Goal: Task Accomplishment & Management: Manage account settings

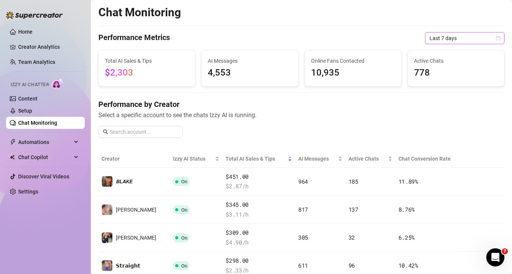
click at [462, 36] on span "Last 7 days" at bounding box center [464, 38] width 70 height 11
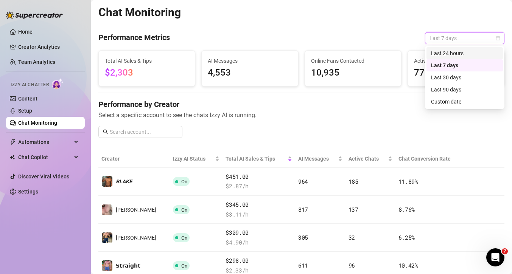
click at [445, 55] on div "Last 24 hours" at bounding box center [464, 53] width 67 height 8
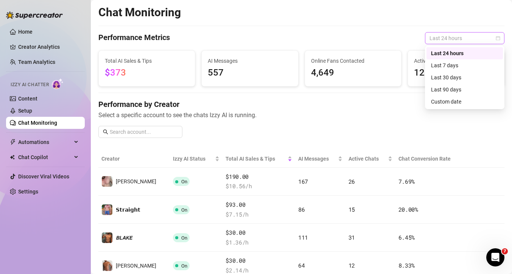
click at [442, 40] on span "Last 24 hours" at bounding box center [464, 38] width 70 height 11
click at [443, 78] on div "Last 30 days" at bounding box center [464, 77] width 67 height 8
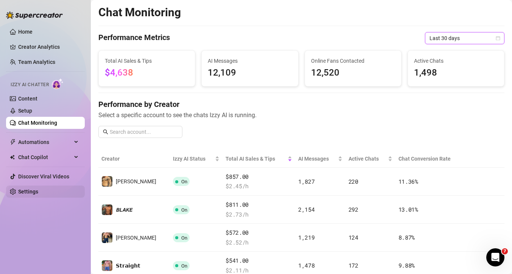
click at [30, 194] on link "Settings" at bounding box center [28, 192] width 20 height 6
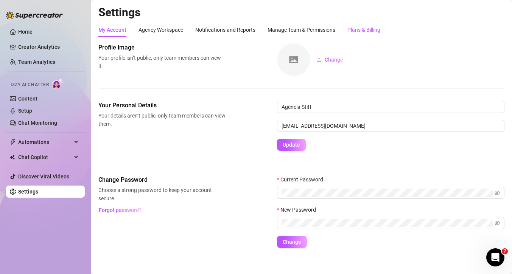
click at [361, 27] on div "Plans & Billing" at bounding box center [363, 30] width 33 height 8
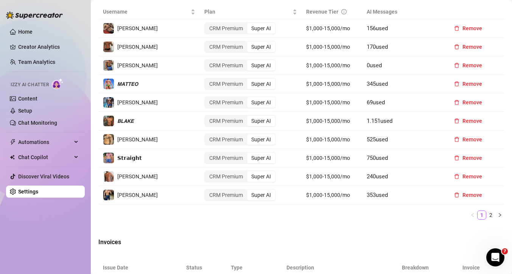
scroll to position [313, 0]
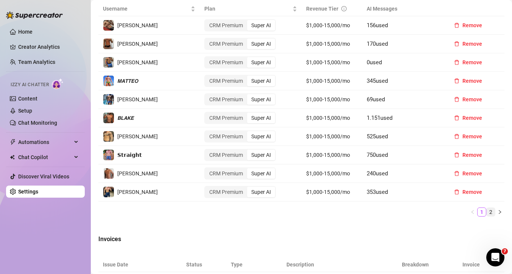
click at [491, 214] on link "2" at bounding box center [491, 212] width 8 height 8
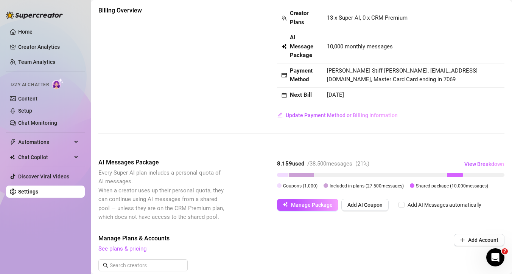
scroll to position [0, 0]
